Goal: Find specific page/section: Find specific page/section

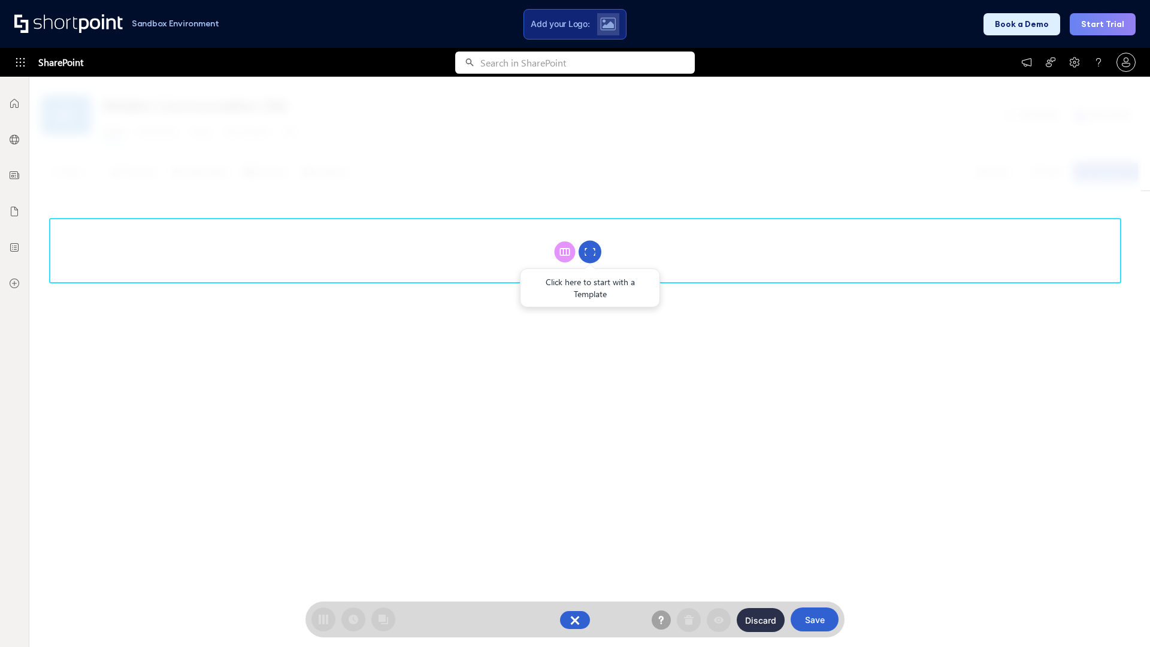
click at [590, 252] on circle at bounding box center [590, 252] width 23 height 23
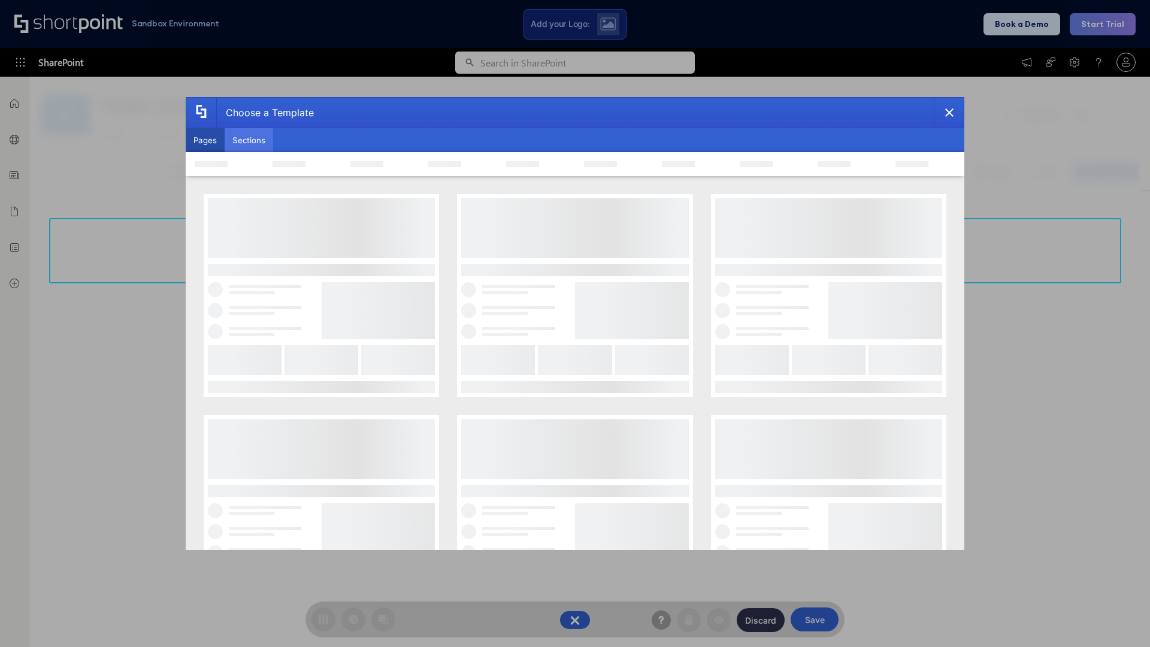
click at [249, 140] on button "Sections" at bounding box center [249, 140] width 49 height 24
type input "Knowledge Base"
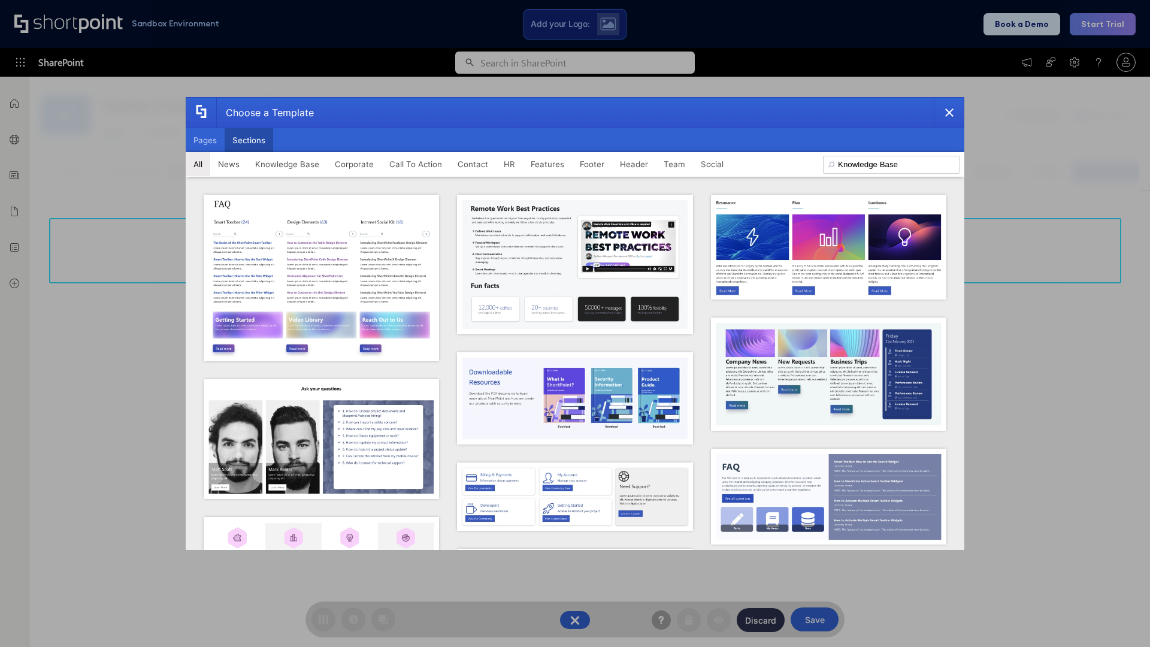
scroll to position [275, 0]
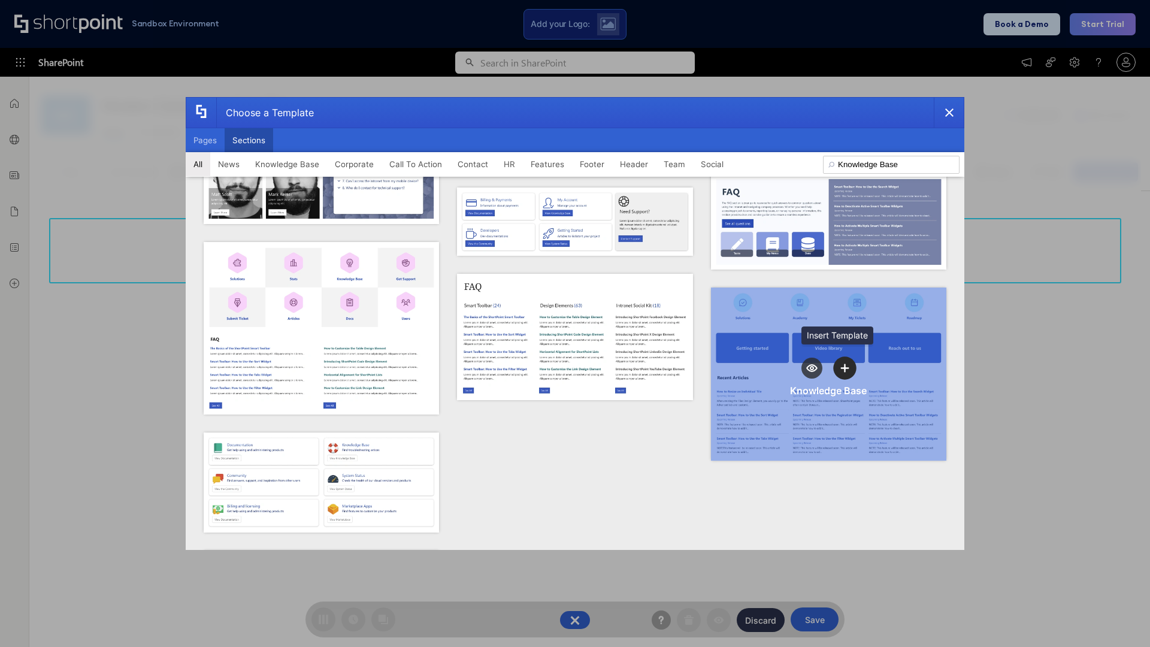
click at [841, 364] on icon "template selector" at bounding box center [845, 368] width 8 height 8
